Goal: Task Accomplishment & Management: Manage account settings

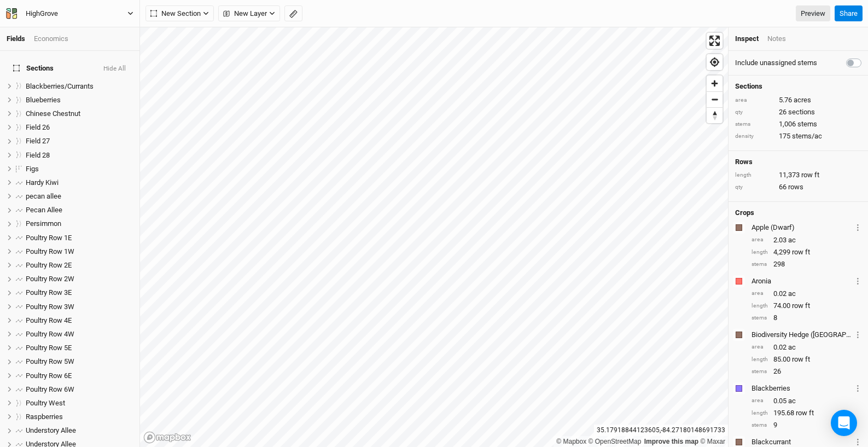
click at [131, 11] on icon "button" at bounding box center [130, 13] width 6 height 6
click at [97, 48] on button "Project Settings" at bounding box center [90, 45] width 86 height 14
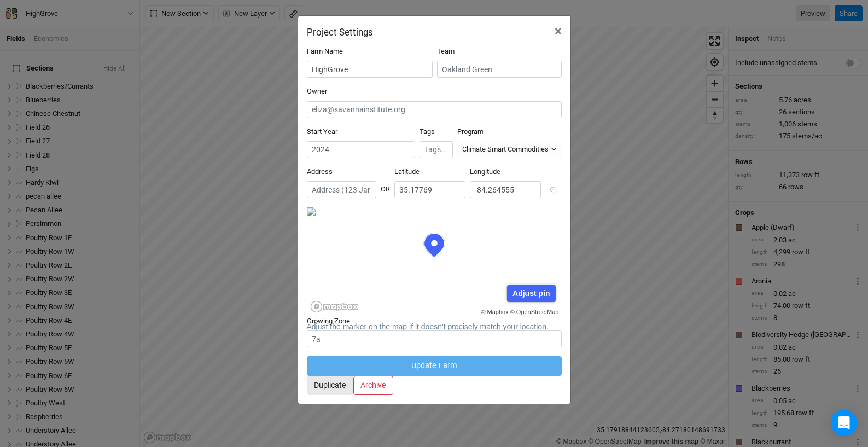
scroll to position [55, 127]
click at [345, 181] on input "text" at bounding box center [341, 189] width 69 height 17
click at [558, 31] on span "×" at bounding box center [558, 31] width 7 height 15
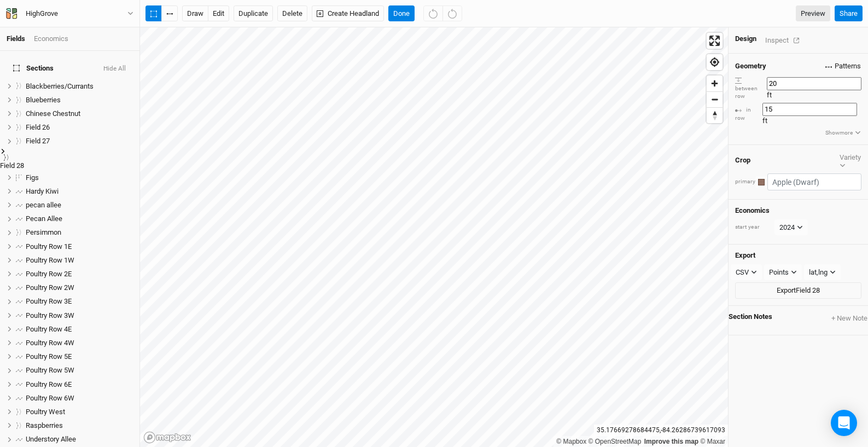
click at [839, 65] on span "Patterns" at bounding box center [844, 66] width 36 height 11
